Goal: Task Accomplishment & Management: Manage account settings

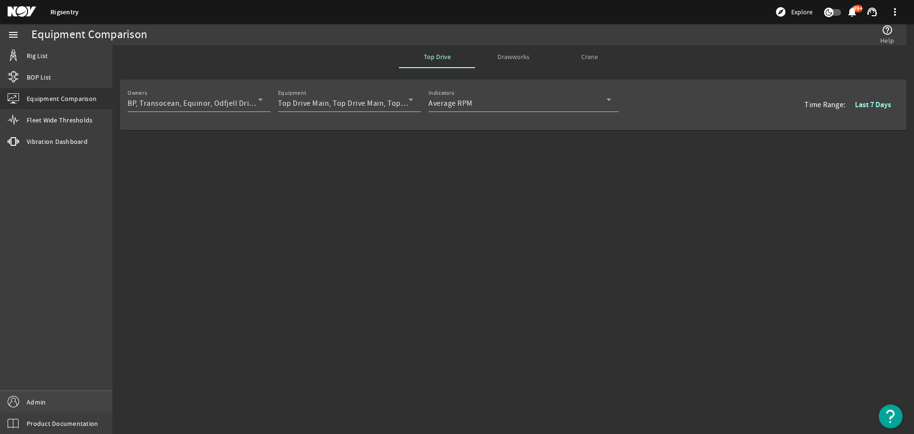
click at [97, 403] on link "Admin" at bounding box center [56, 401] width 112 height 21
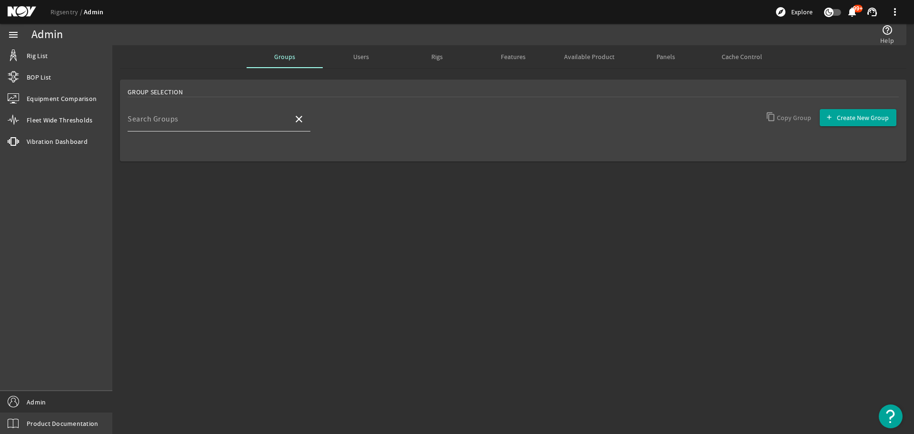
click at [225, 107] on div "Search Groups" at bounding box center [207, 119] width 158 height 25
type input "deve"
click at [196, 138] on mat-option "Developers" at bounding box center [219, 146] width 183 height 23
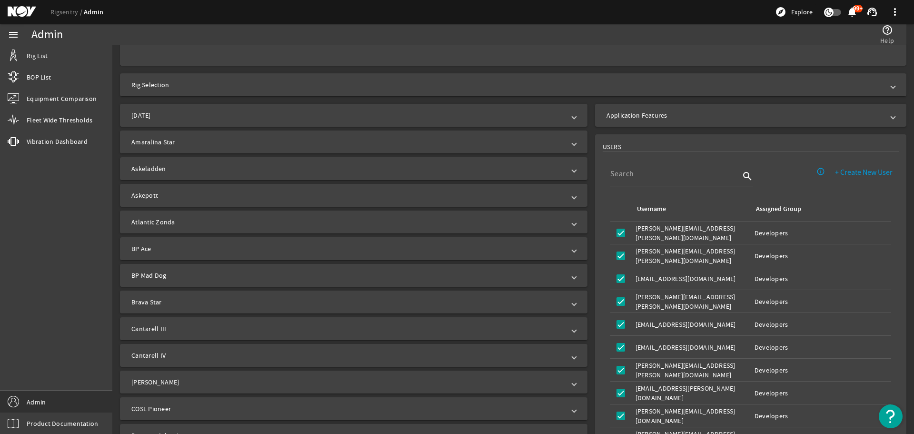
scroll to position [191, 0]
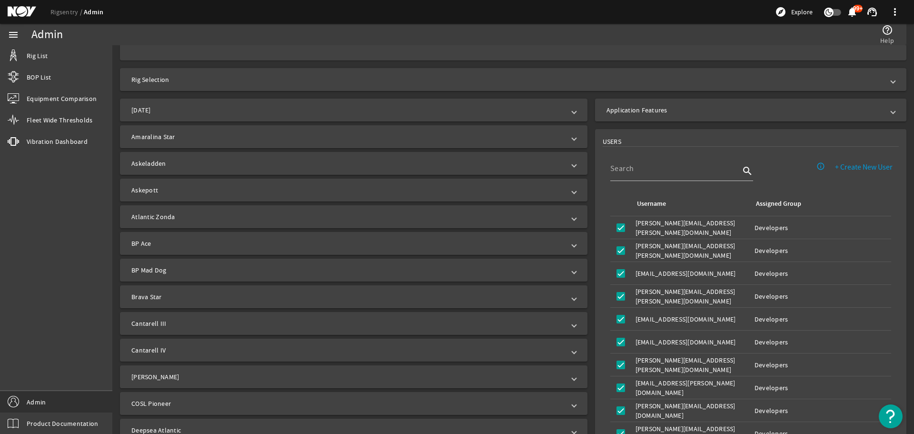
click at [650, 112] on mat-panel-title "Application Features" at bounding box center [745, 110] width 277 height 10
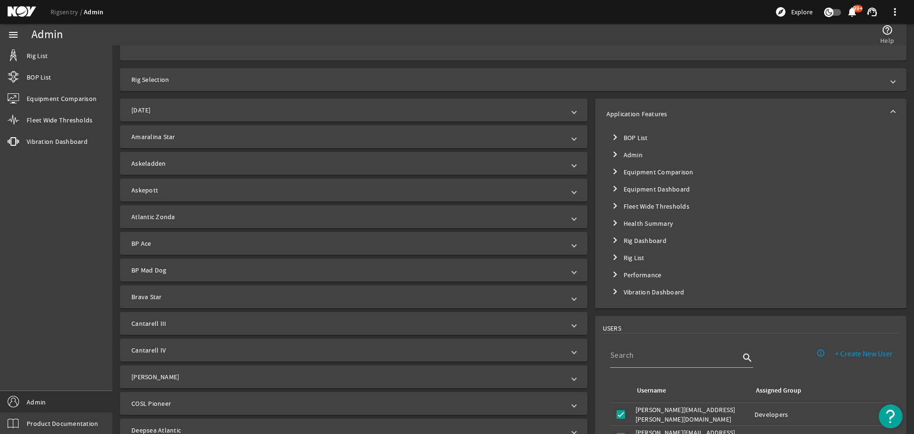
click at [655, 170] on mat-tree-node "chevron_right Equipment Comparison" at bounding box center [751, 171] width 289 height 17
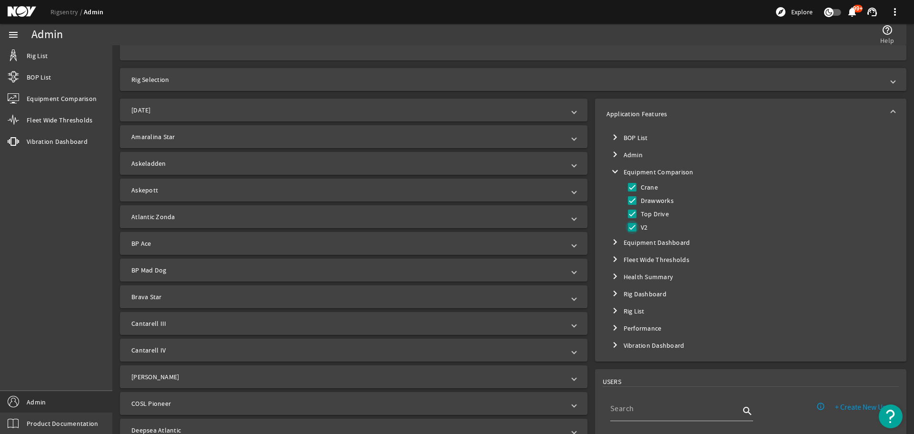
click at [631, 226] on input "V2" at bounding box center [632, 227] width 13 height 13
checkbox input "false"
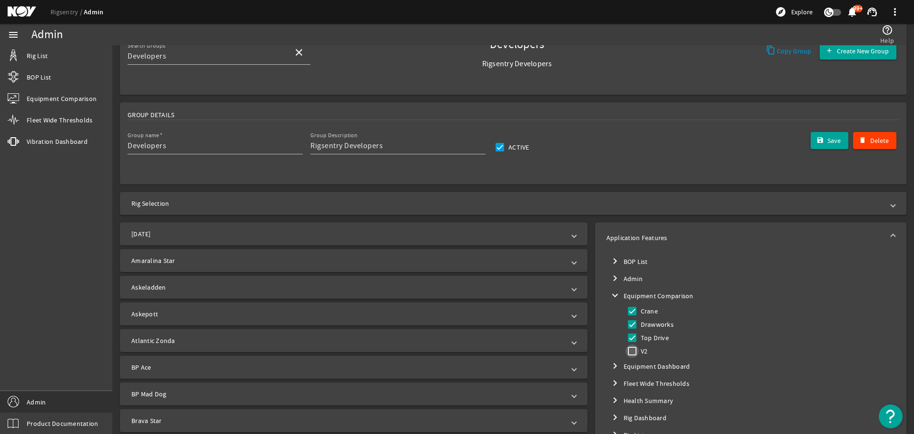
scroll to position [0, 0]
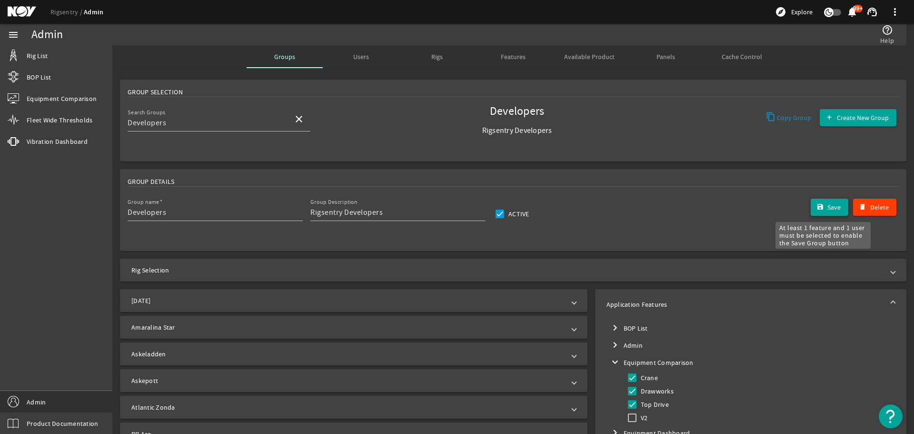
click at [829, 217] on span "submit" at bounding box center [830, 207] width 38 height 23
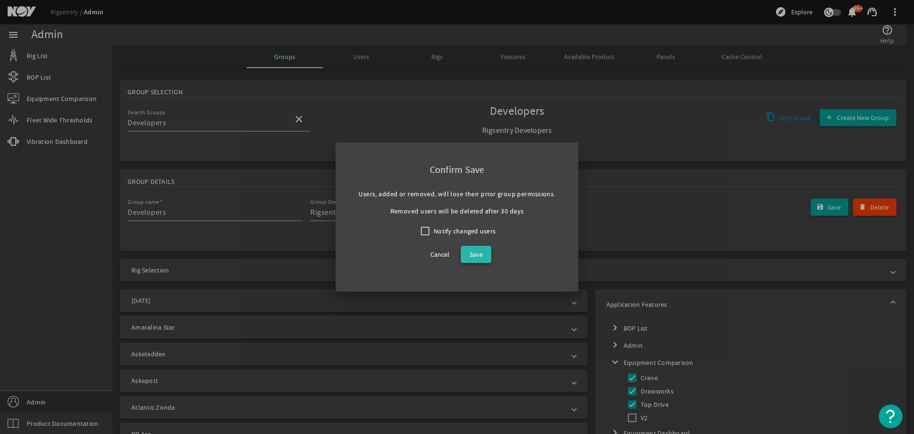
click at [487, 250] on span at bounding box center [476, 254] width 30 height 23
